Goal: Check status

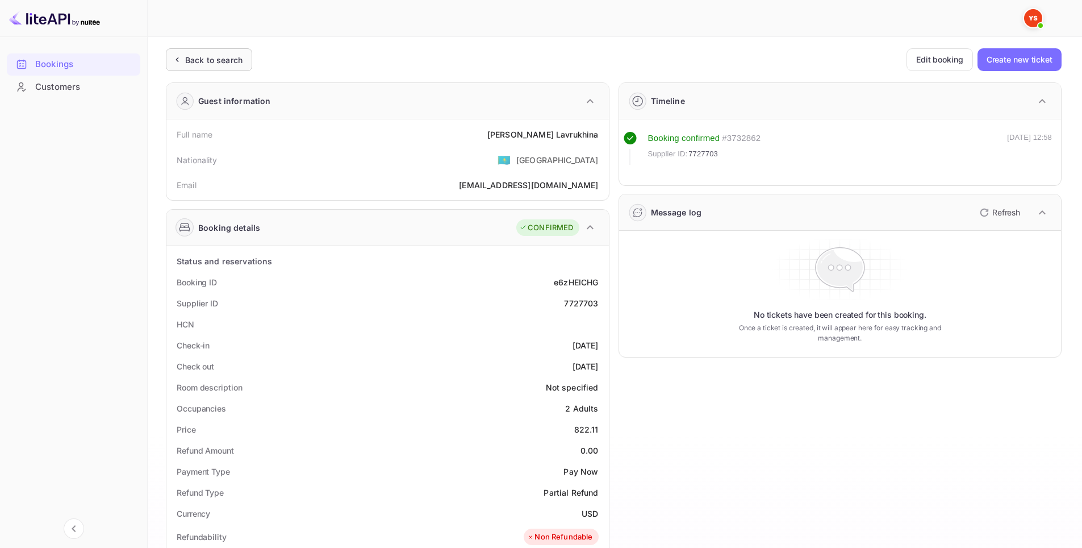
click at [178, 62] on icon at bounding box center [177, 59] width 12 height 11
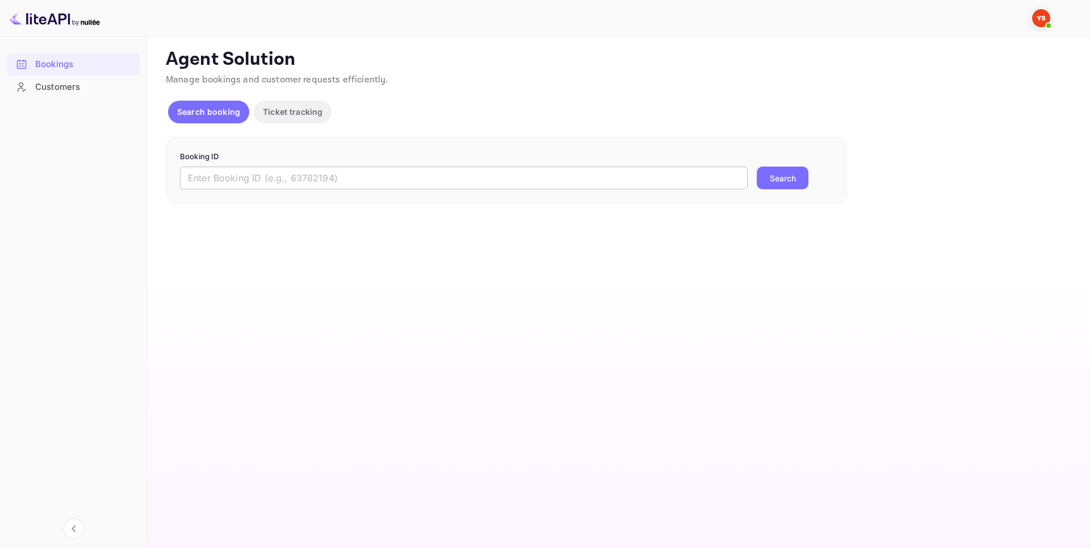
click at [451, 179] on input "text" at bounding box center [464, 177] width 568 height 23
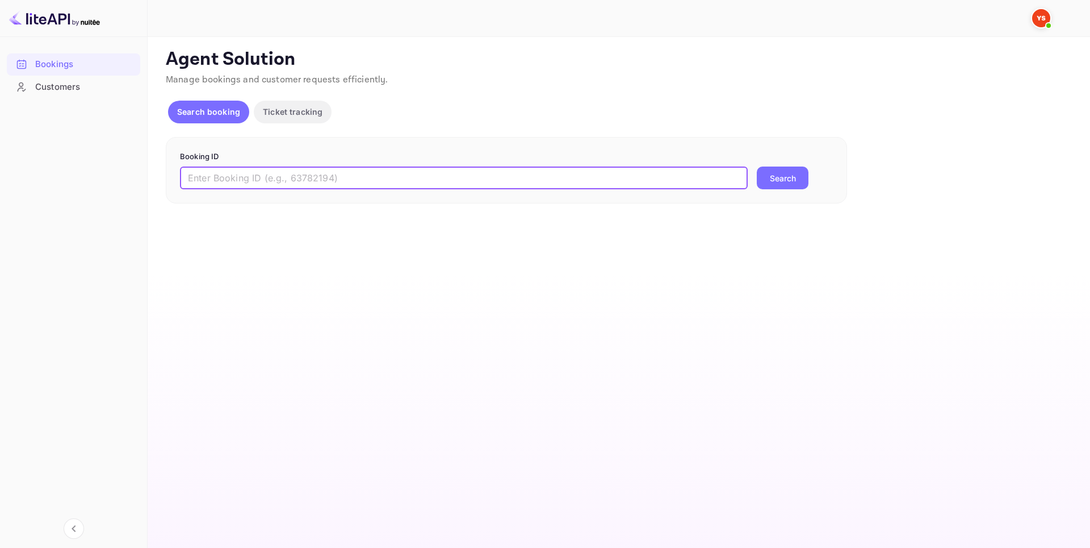
paste input "9246551"
type input "9246551"
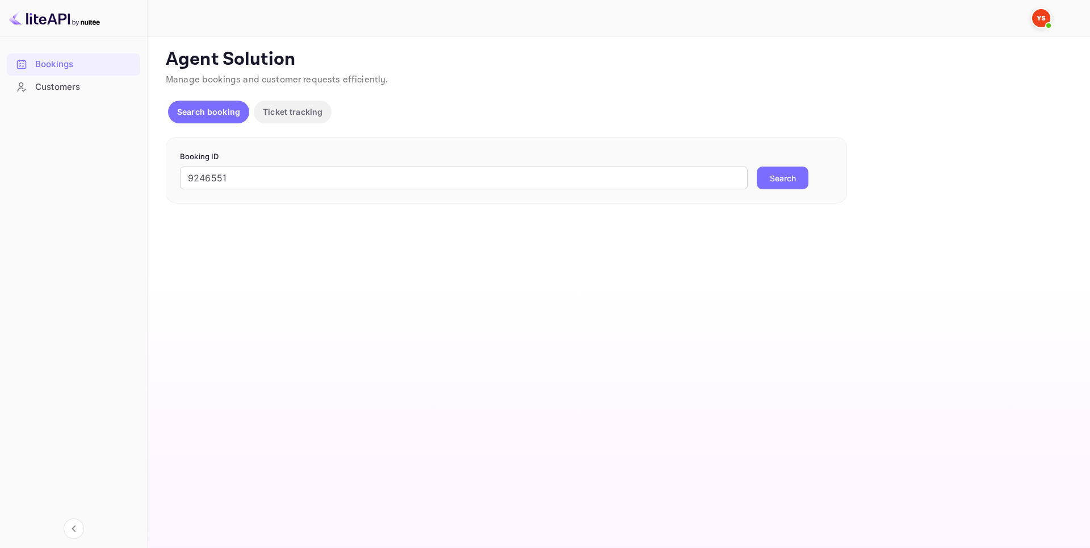
click at [780, 181] on button "Search" at bounding box center [783, 177] width 52 height 23
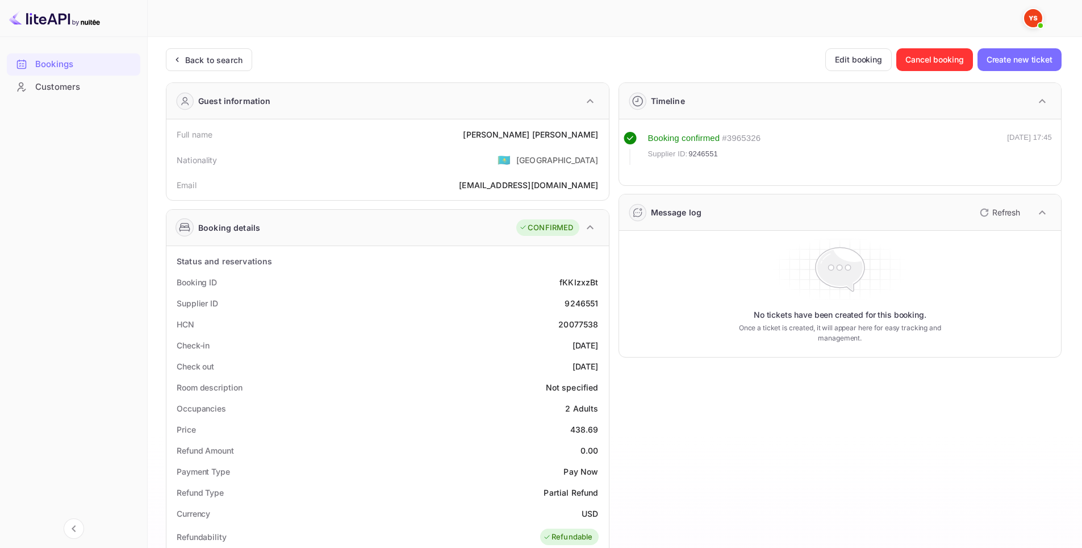
scroll to position [227, 0]
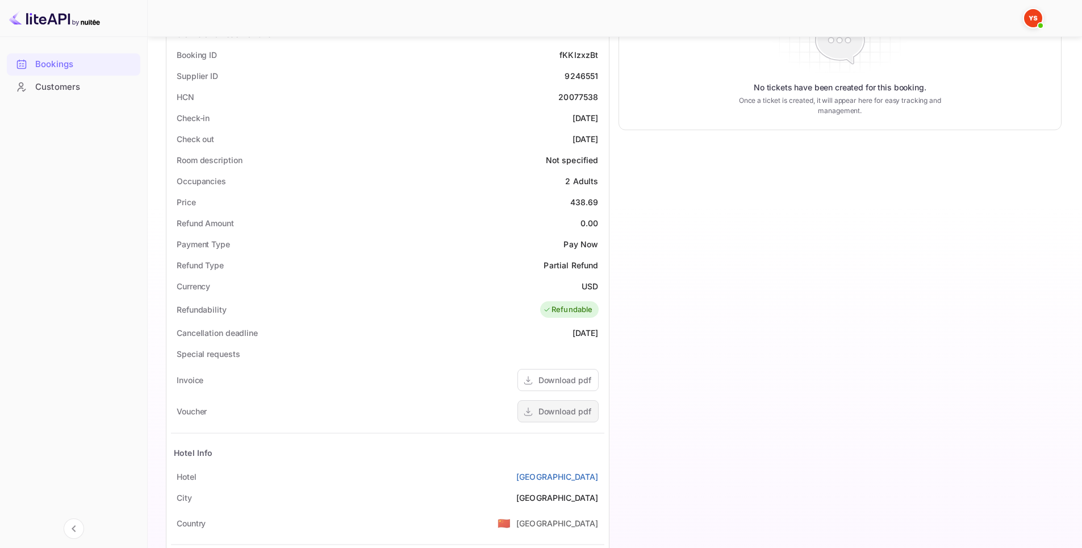
click at [572, 413] on div "Download pdf" at bounding box center [564, 411] width 53 height 12
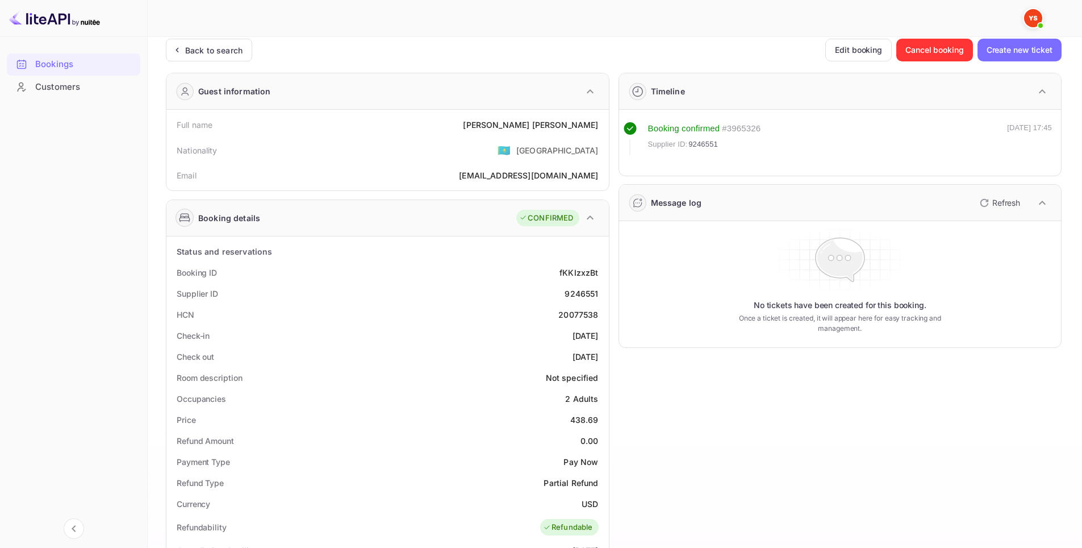
scroll to position [0, 0]
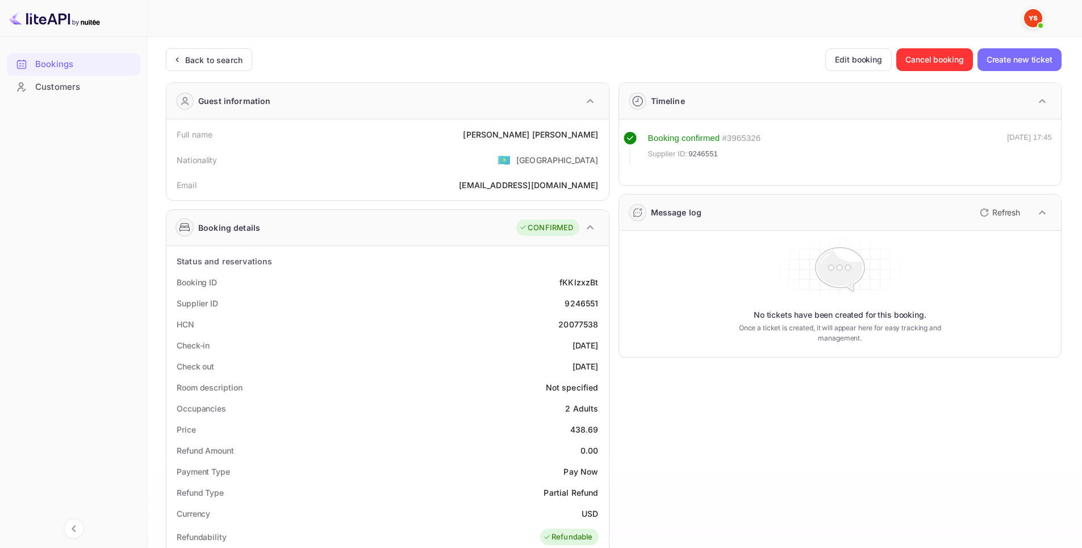
click at [579, 303] on div "9246551" at bounding box center [582, 303] width 34 height 12
copy div "9246551"
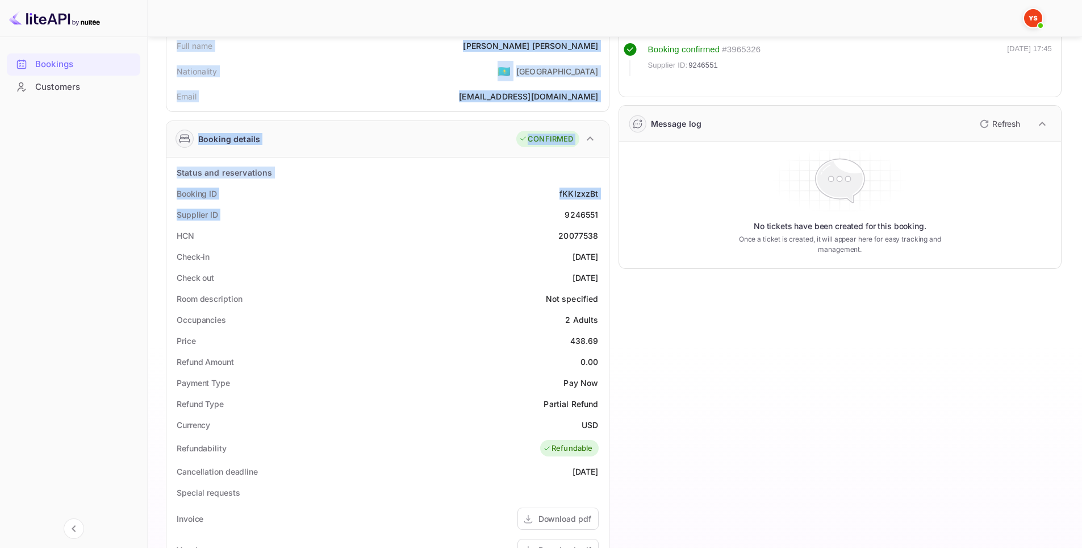
scroll to position [284, 0]
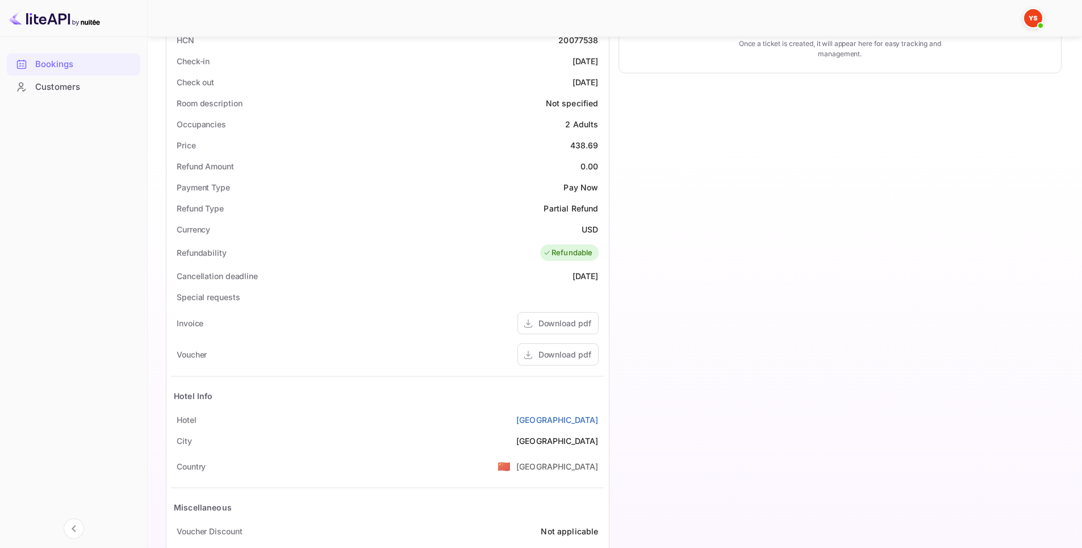
drag, startPoint x: 160, startPoint y: 133, endPoint x: 600, endPoint y: 416, distance: 522.9
click at [600, 416] on div "Unsaved Changes Ticket Affiliate URL [URL][DOMAIN_NAME] Business partner name N…" at bounding box center [608, 174] width 921 height 843
copy div "Full name [PERSON_NAME] Nationality 🇰🇿 [DEMOGRAPHIC_DATA] Email [EMAIL_ADDRESS]…"
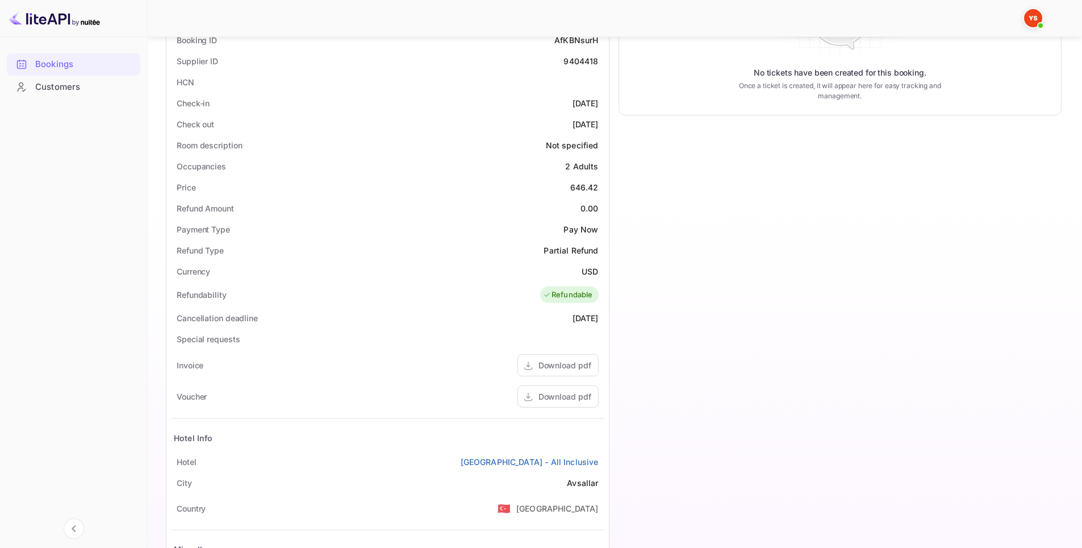
scroll to position [346, 0]
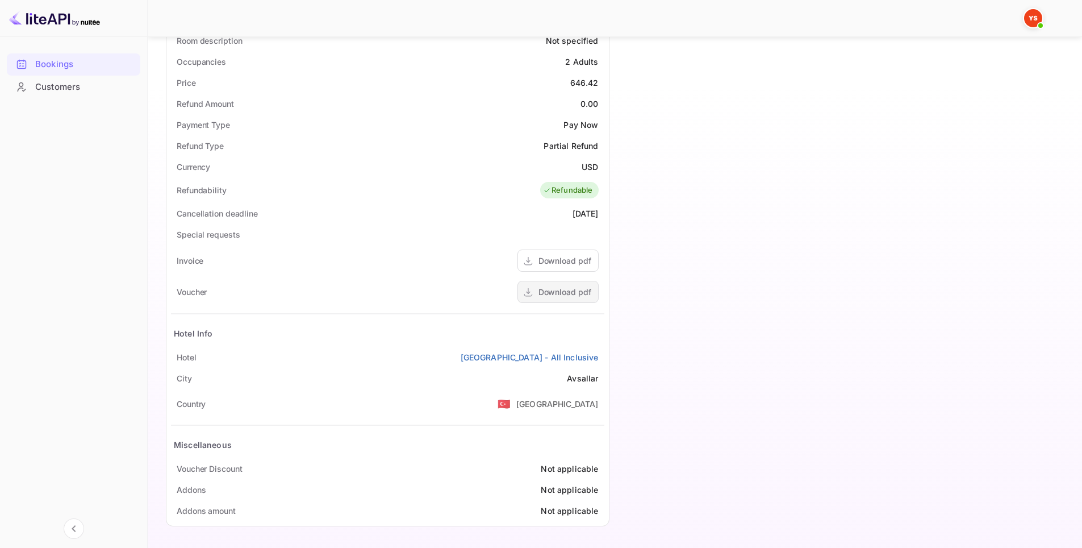
click at [554, 295] on div "Download pdf" at bounding box center [564, 292] width 53 height 12
